Goal: Information Seeking & Learning: Find specific fact

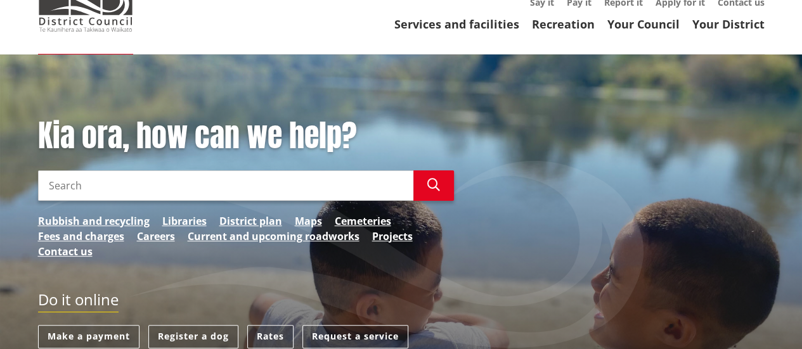
scroll to position [190, 0]
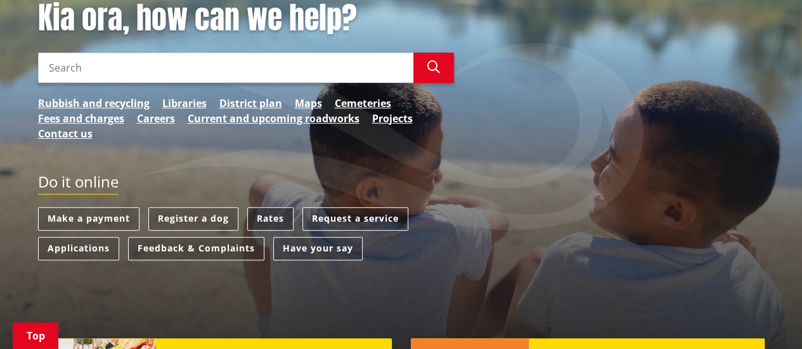
click at [278, 220] on link "Rates" at bounding box center [270, 218] width 46 height 23
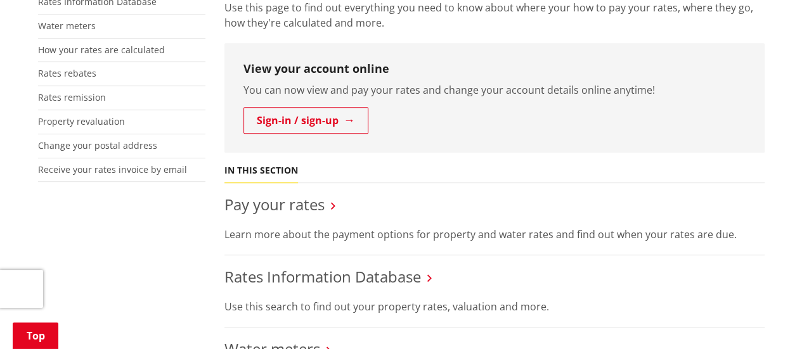
scroll to position [380, 0]
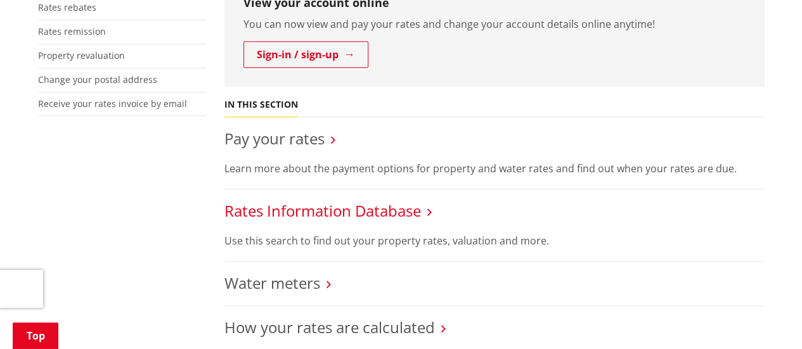
click at [363, 212] on link "Rates Information Database" at bounding box center [322, 210] width 197 height 21
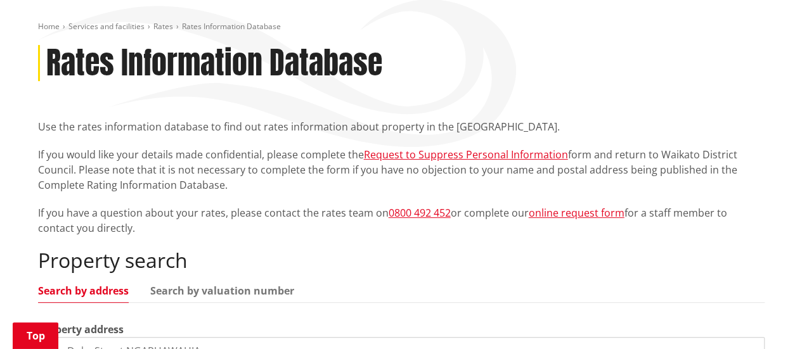
scroll to position [254, 0]
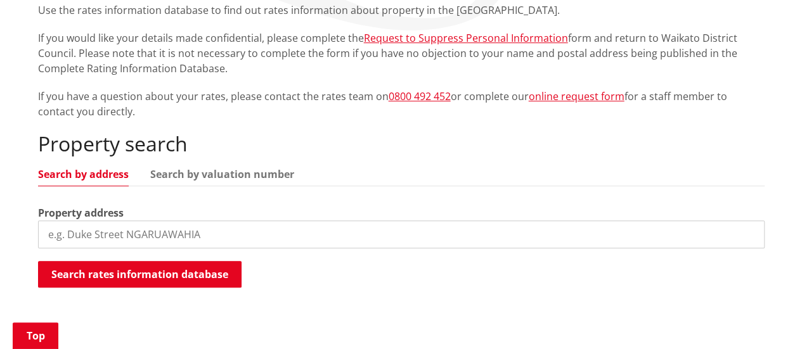
click at [200, 232] on input "search" at bounding box center [401, 235] width 727 height 28
type input "101 horotiu road"
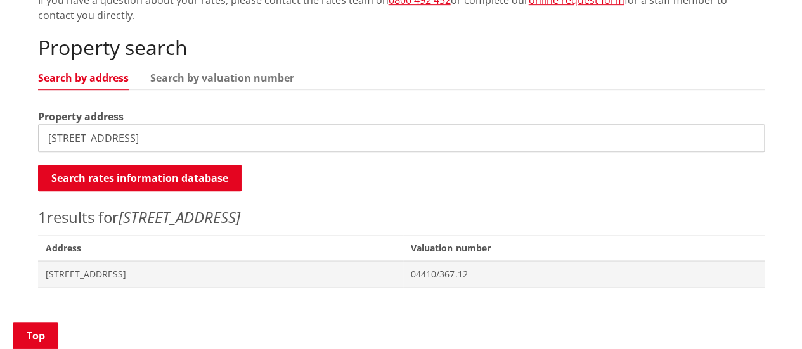
scroll to position [444, 0]
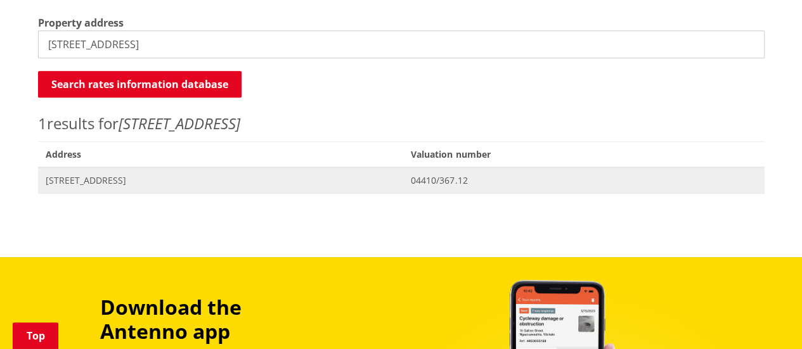
click at [106, 181] on span "101 Horotiu Road HOROTIU" at bounding box center [221, 180] width 351 height 13
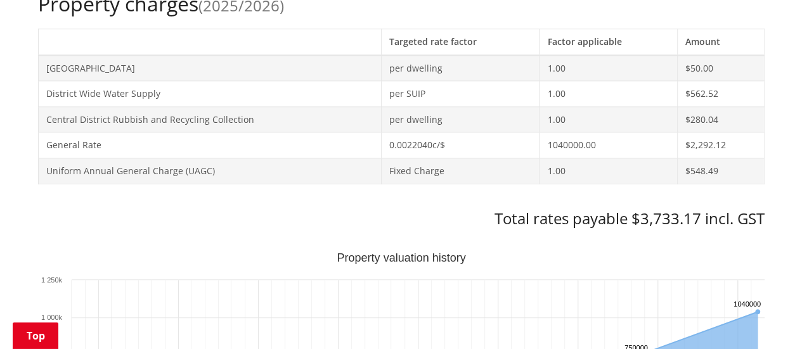
scroll to position [571, 0]
